Goal: Check status: Check status

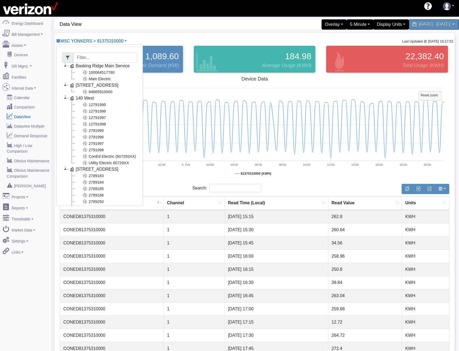
select select "25"
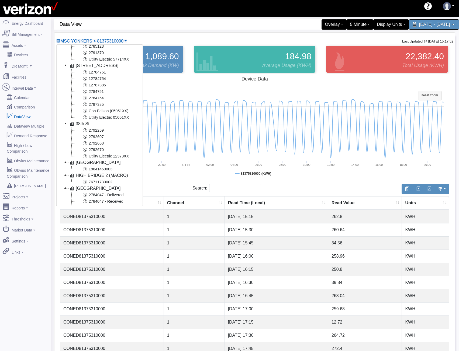
click at [241, 38] on div "MSC YONKERS > 81375310000 Basking Ridge Main Service 100064517780 Main Electric…" at bounding box center [254, 41] width 397 height 6
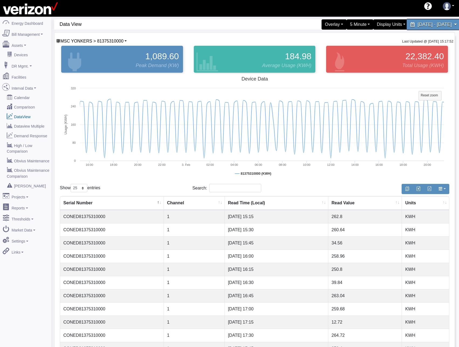
click at [433, 25] on span "February 2, 2025 - February 7, 2025" at bounding box center [434, 24] width 34 height 5
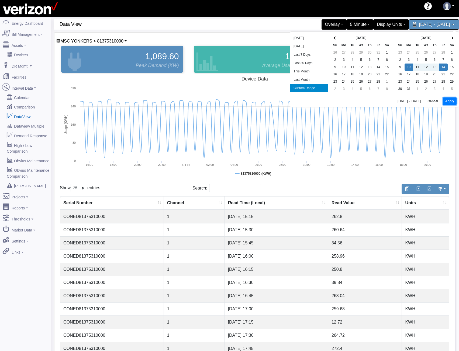
click at [450, 99] on button "Apply" at bounding box center [450, 102] width 14 height 8
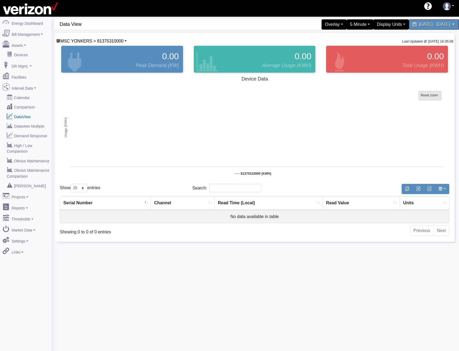
click at [425, 98] on rect at bounding box center [430, 95] width 23 height 9
